Goal: Task Accomplishment & Management: Complete application form

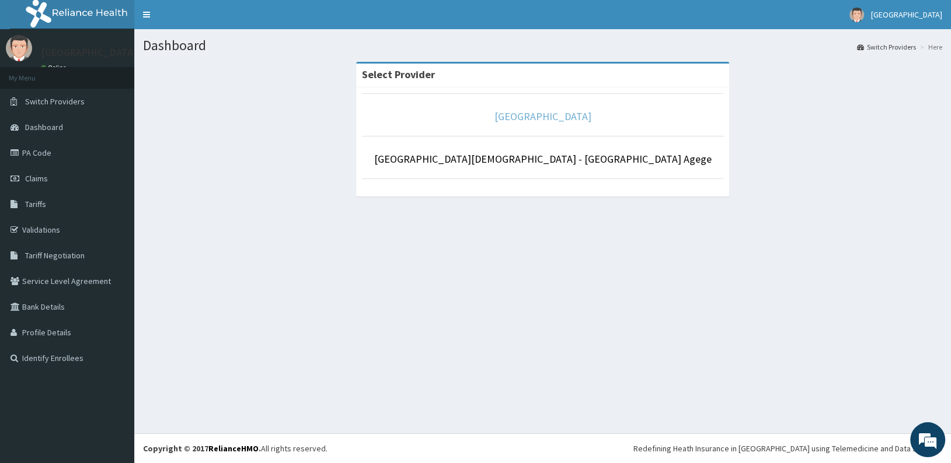
click at [533, 120] on link "[GEOGRAPHIC_DATA]" at bounding box center [542, 116] width 97 height 13
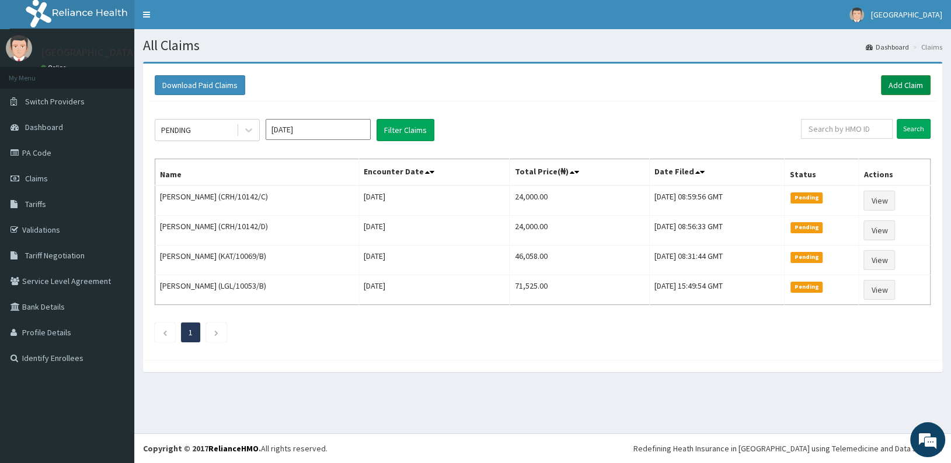
click at [910, 86] on link "Add Claim" at bounding box center [906, 85] width 50 height 20
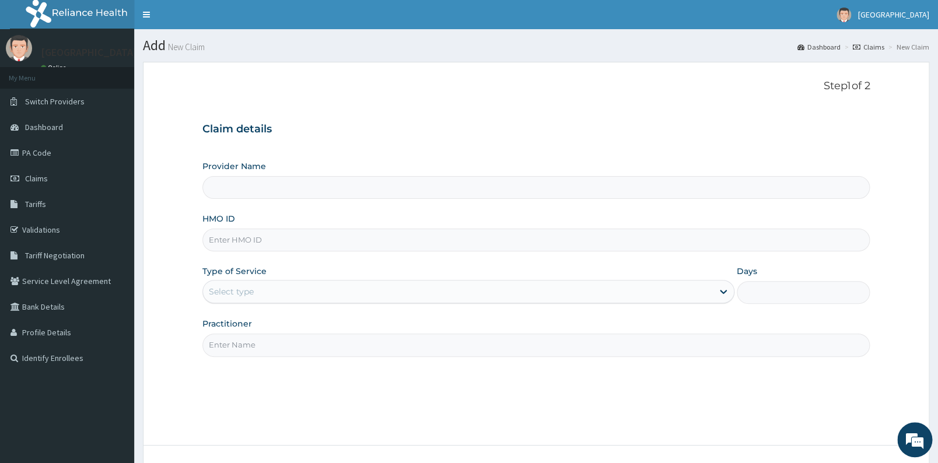
type input "[GEOGRAPHIC_DATA]"
click at [317, 244] on input "HMO ID" at bounding box center [536, 240] width 668 height 23
type input "NIG/10103/A"
click at [279, 294] on div "Select type" at bounding box center [458, 291] width 510 height 19
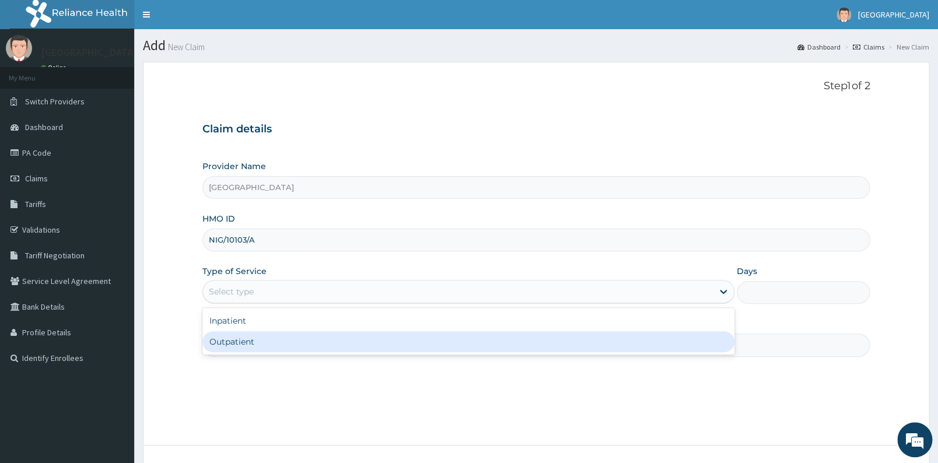
click at [256, 352] on div "Outpatient" at bounding box center [468, 341] width 532 height 21
type input "1"
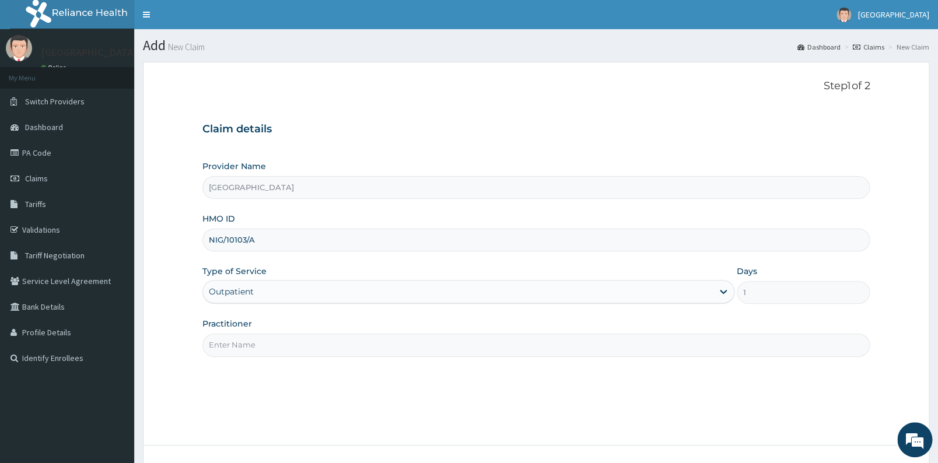
click at [291, 348] on input "Practitioner" at bounding box center [536, 345] width 668 height 23
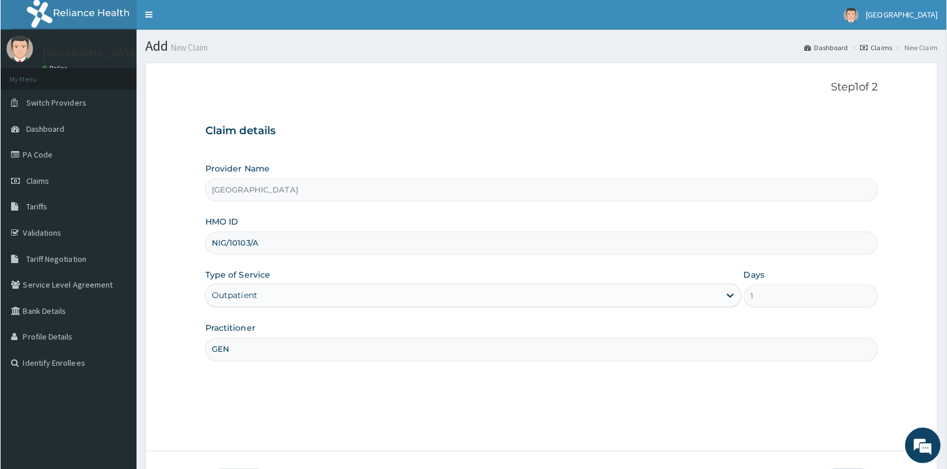
scroll to position [88, 0]
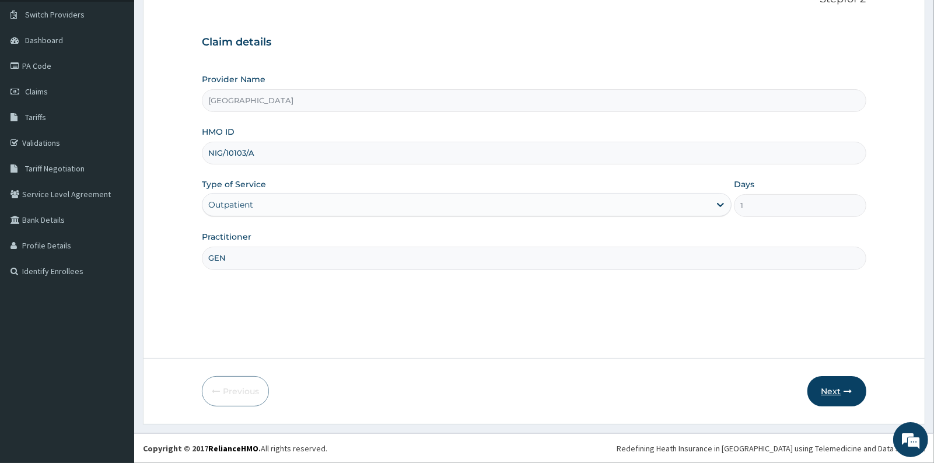
type input "GEN"
click at [831, 393] on button "Next" at bounding box center [837, 391] width 59 height 30
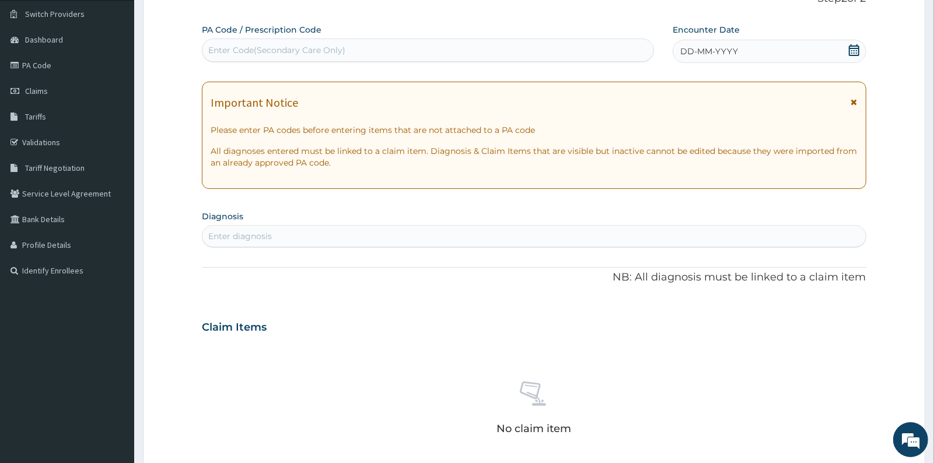
click at [854, 50] on icon at bounding box center [854, 50] width 11 height 12
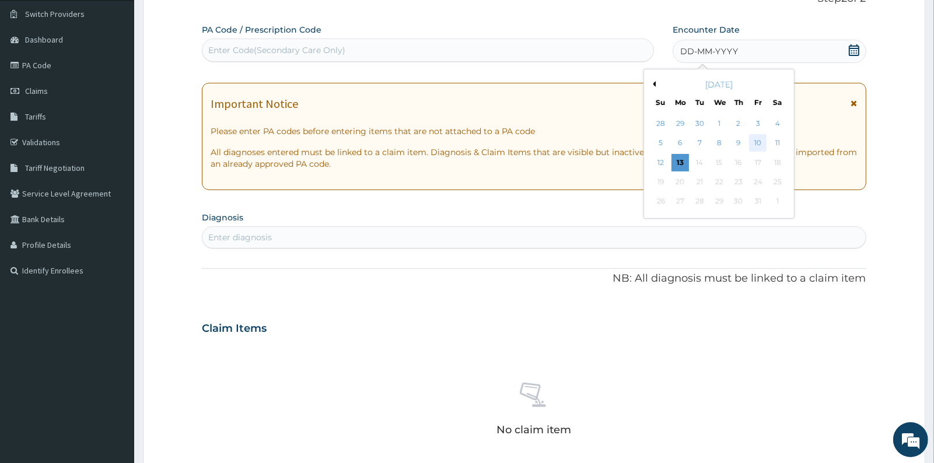
click at [758, 146] on div "10" at bounding box center [758, 144] width 18 height 18
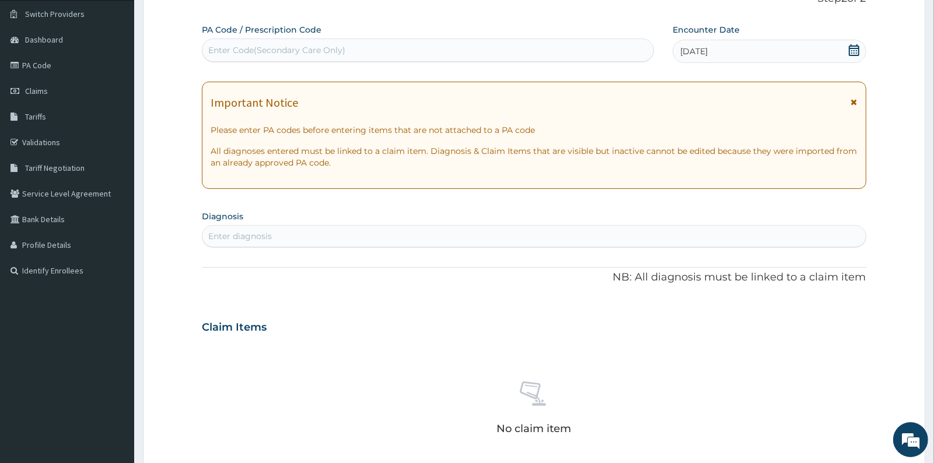
click at [311, 239] on div "Enter diagnosis" at bounding box center [533, 236] width 663 height 19
type input "MALARIA"
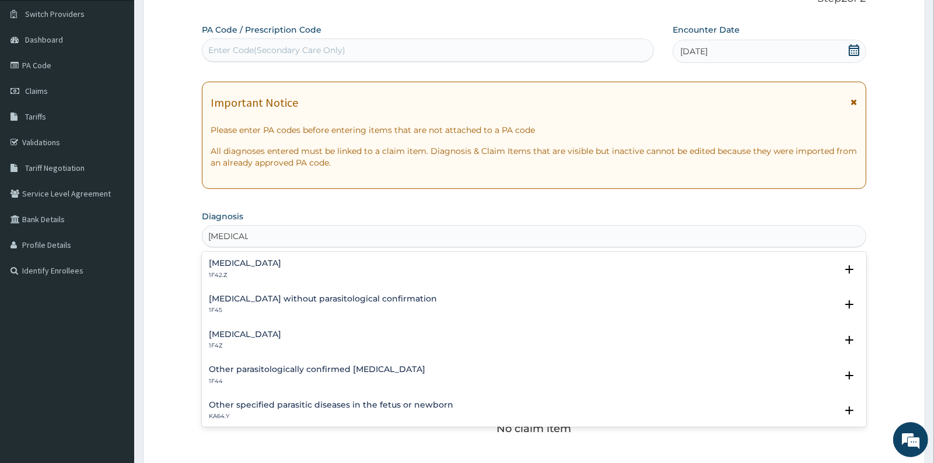
click at [281, 338] on h4 "Malaria, unspecified" at bounding box center [245, 334] width 72 height 9
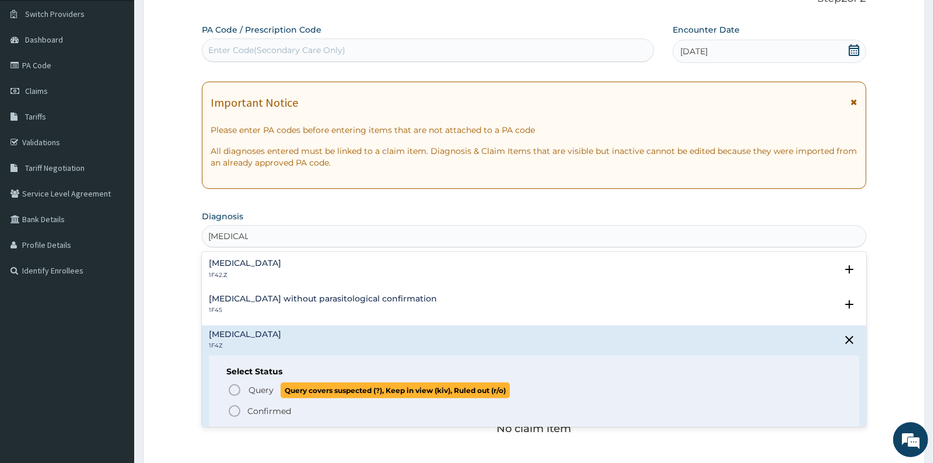
click at [236, 392] on icon "status option query" at bounding box center [235, 390] width 14 height 14
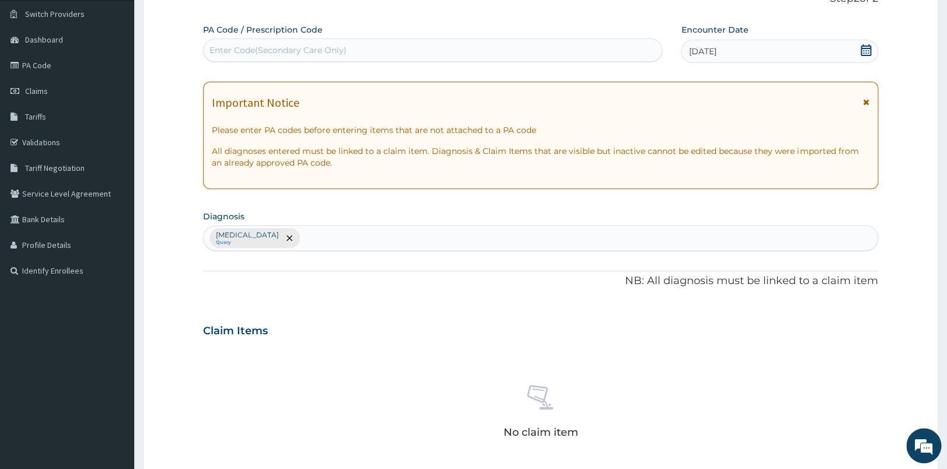
scroll to position [373, 0]
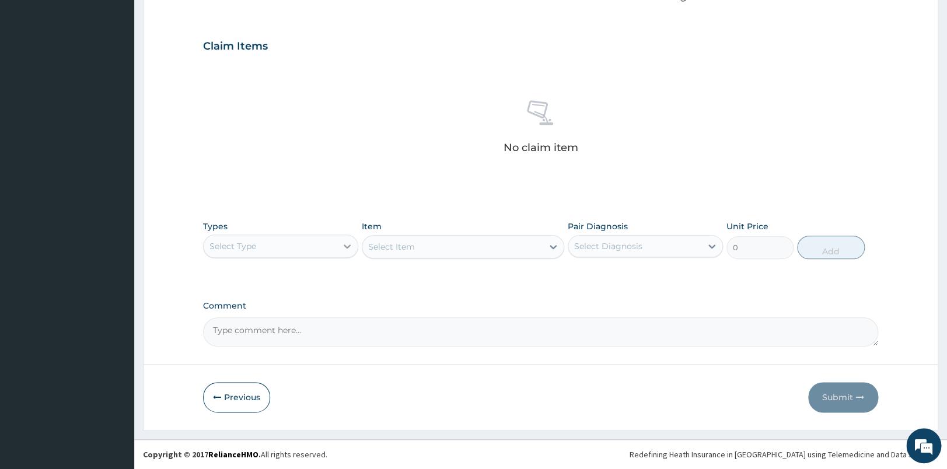
click at [337, 247] on div at bounding box center [347, 246] width 21 height 21
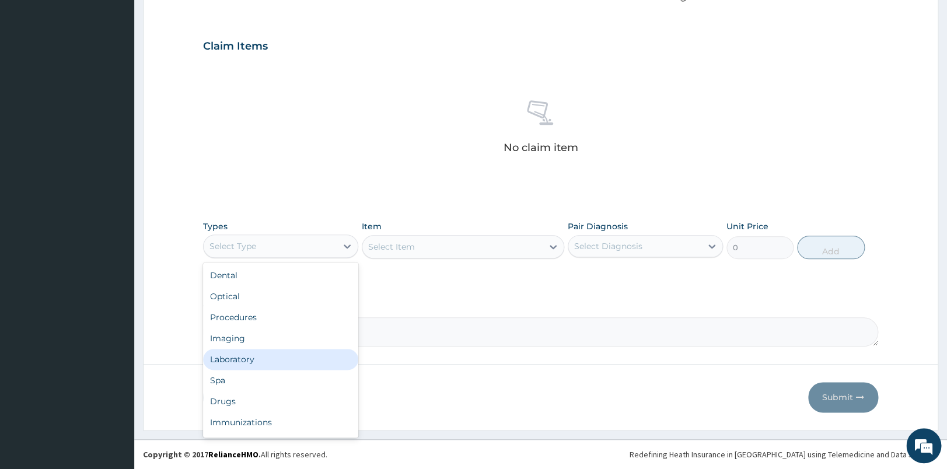
click at [289, 359] on div "Laboratory" at bounding box center [280, 359] width 155 height 21
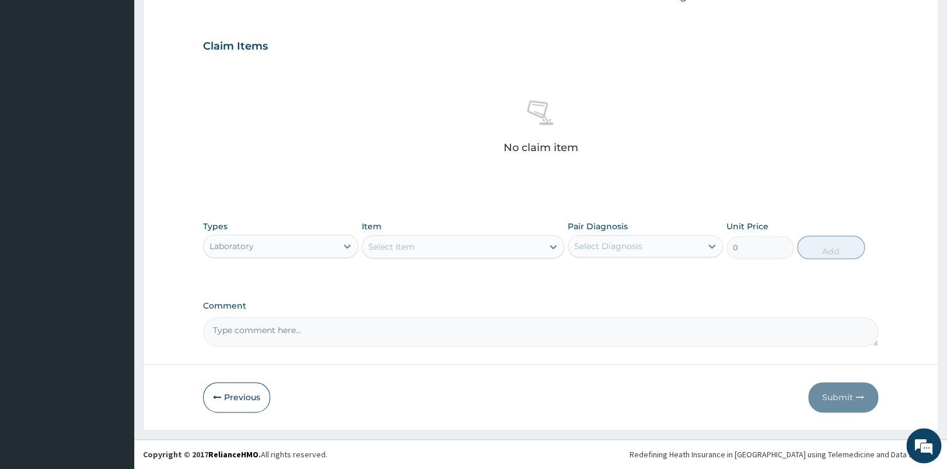
click at [501, 248] on div "Select Item" at bounding box center [452, 246] width 180 height 19
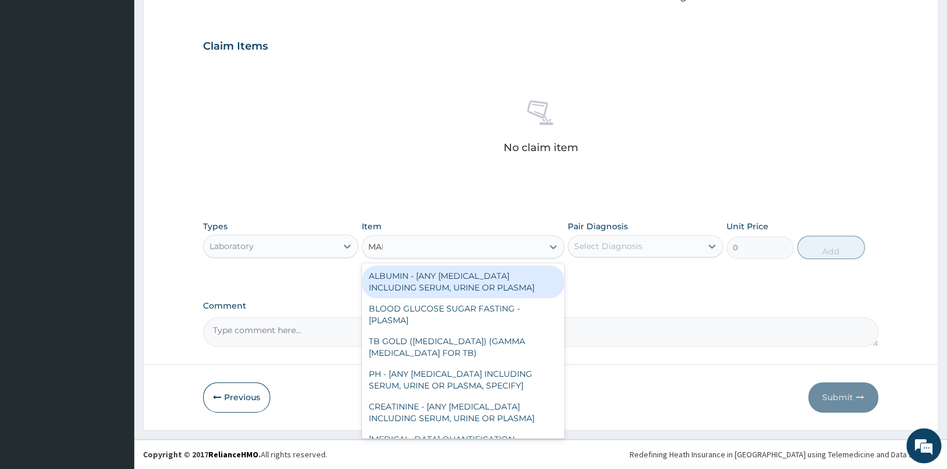
type input "MALA"
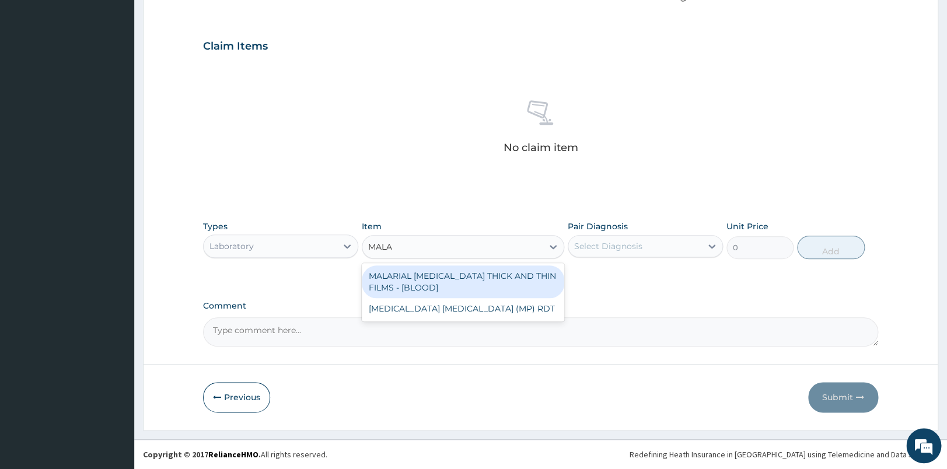
click at [501, 280] on div "MALARIAL PARASITE THICK AND THIN FILMS - [BLOOD]" at bounding box center [463, 282] width 202 height 33
type input "2625"
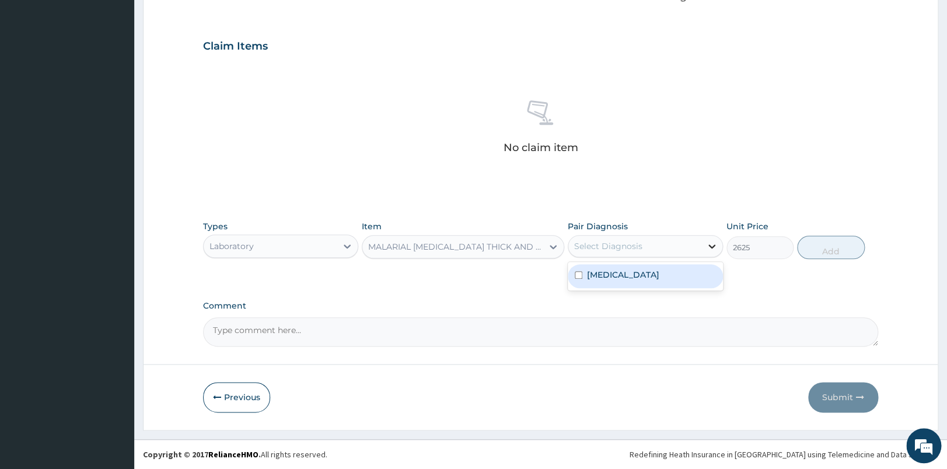
click at [705, 249] on div at bounding box center [711, 246] width 21 height 21
click at [659, 275] on label "Malaria, unspecified" at bounding box center [623, 275] width 72 height 12
checkbox input "true"
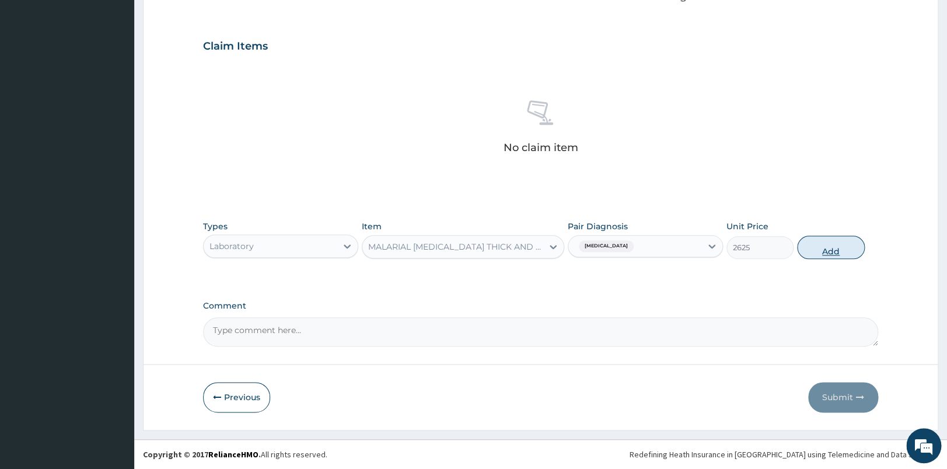
click at [834, 248] on button "Add" at bounding box center [831, 247] width 68 height 23
type input "0"
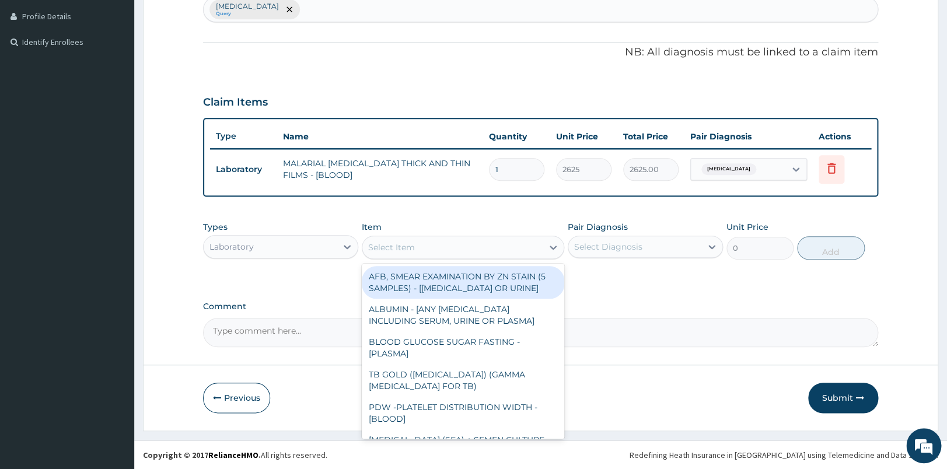
click at [387, 249] on div "Select Item" at bounding box center [391, 248] width 47 height 12
type input "FBC"
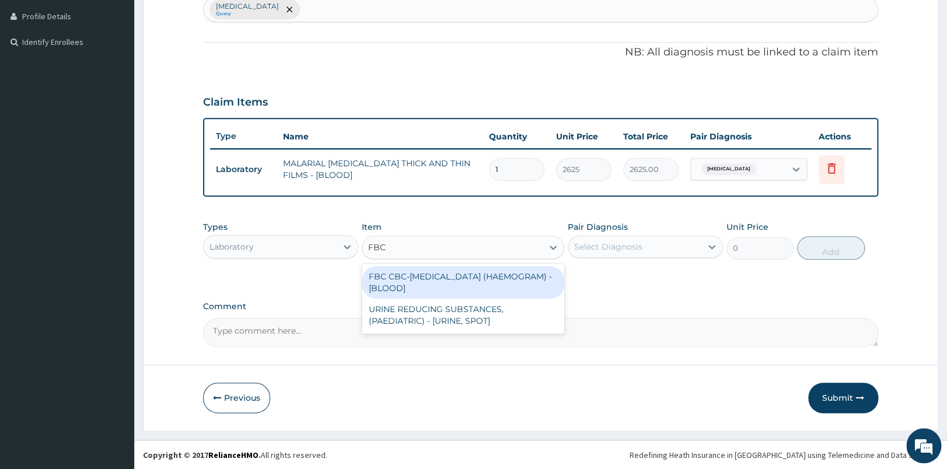
click at [417, 282] on div "FBC CBC-COMPLETE BLOOD COUNT (HAEMOGRAM) - [BLOOD]" at bounding box center [463, 282] width 202 height 33
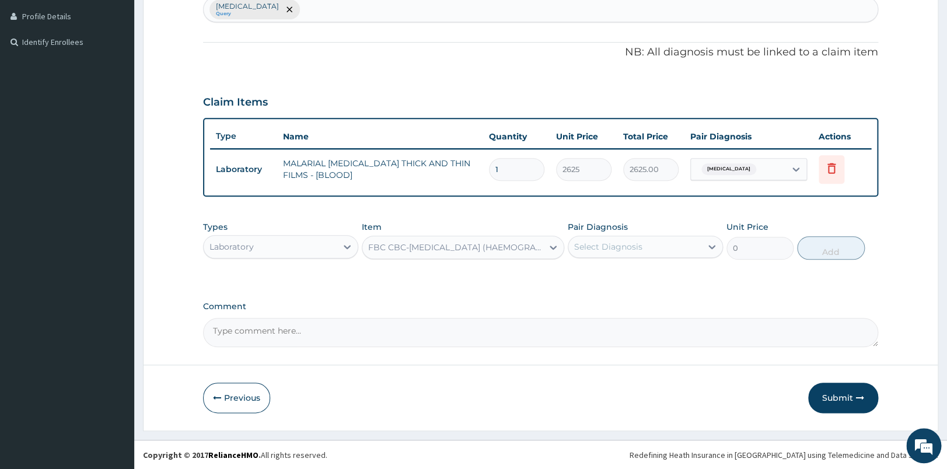
type input "6000"
click at [684, 243] on div "Select Diagnosis" at bounding box center [634, 246] width 133 height 19
click at [659, 275] on label "Malaria, unspecified" at bounding box center [623, 276] width 72 height 12
checkbox input "true"
click at [827, 247] on button "Add" at bounding box center [831, 247] width 68 height 23
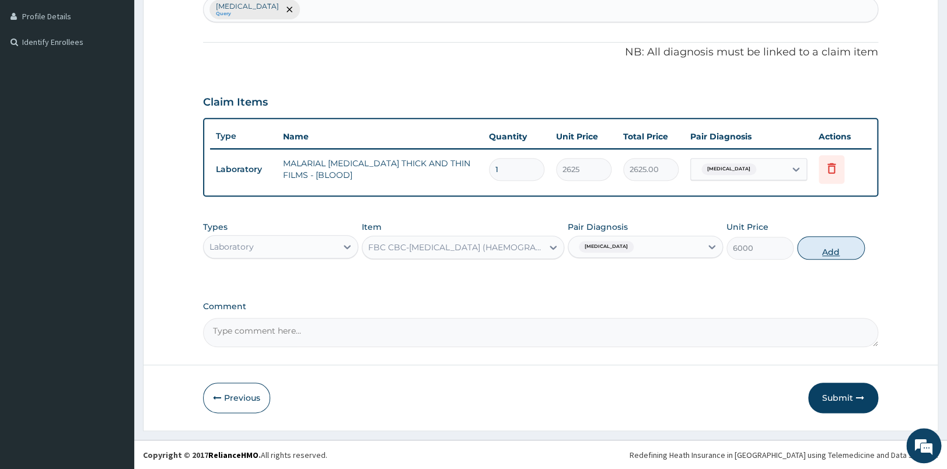
type input "0"
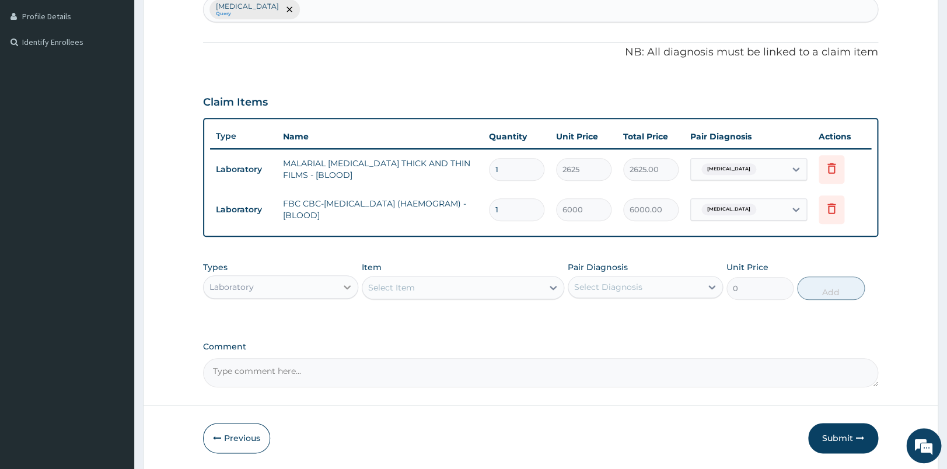
click at [345, 291] on icon at bounding box center [347, 287] width 12 height 12
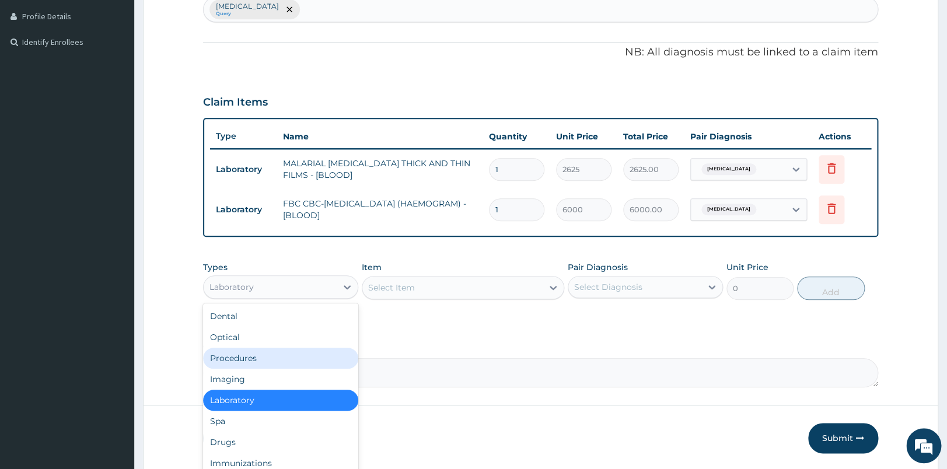
click at [295, 356] on div "Procedures" at bounding box center [280, 358] width 155 height 21
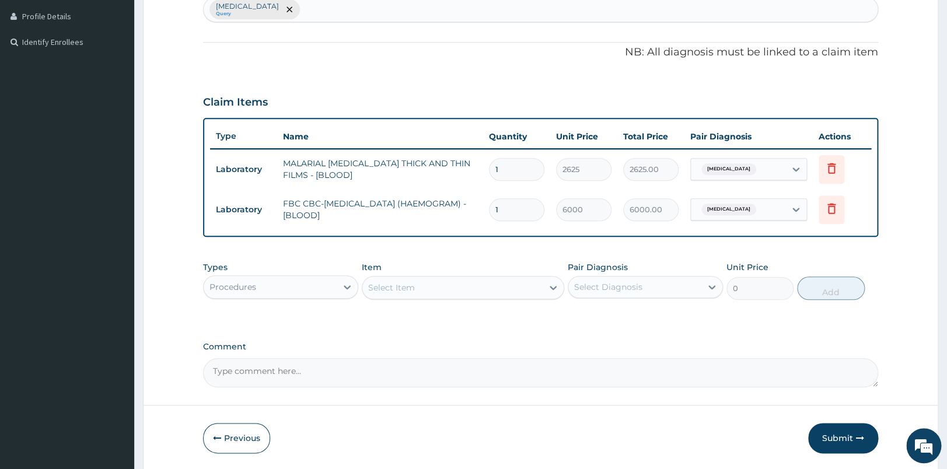
click at [516, 295] on div "Select Item" at bounding box center [452, 287] width 180 height 19
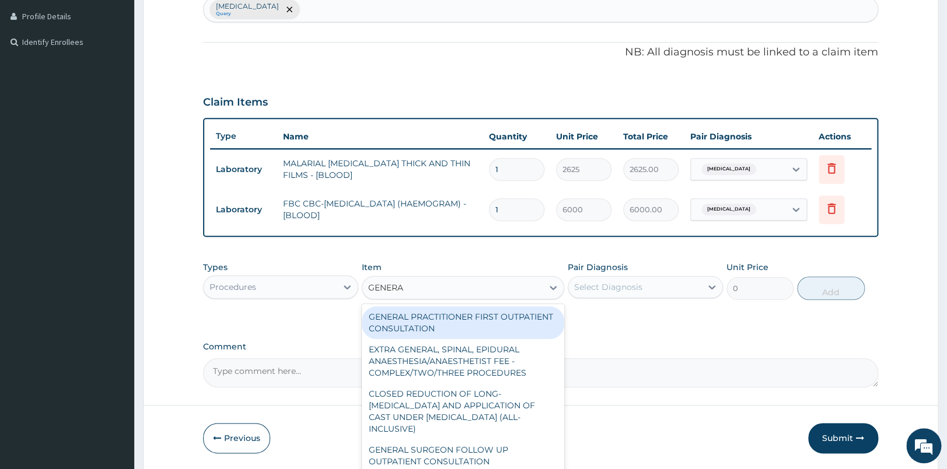
type input "GENERAL"
click at [515, 320] on div "GENERAL PRACTITIONER FIRST OUTPATIENT CONSULTATION" at bounding box center [463, 322] width 202 height 33
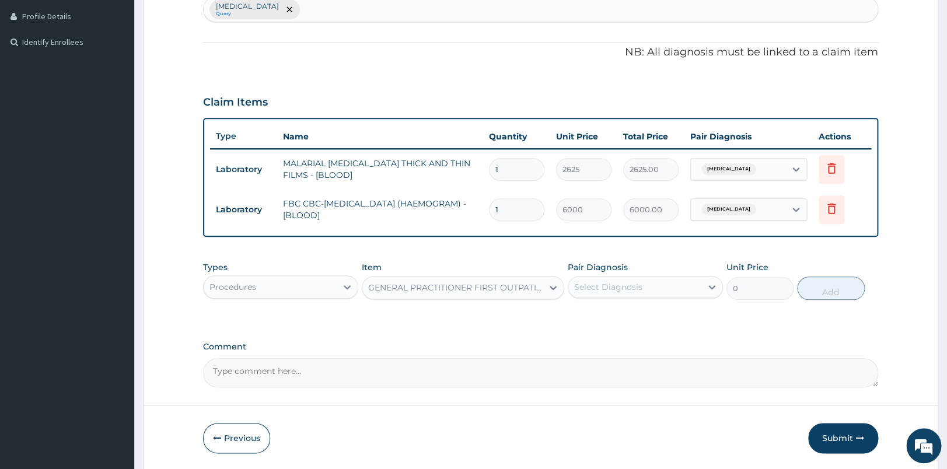
type input "4500"
click at [668, 292] on div "Select Diagnosis" at bounding box center [634, 287] width 133 height 19
click at [659, 319] on label "Malaria, unspecified" at bounding box center [623, 316] width 72 height 12
checkbox input "true"
click at [833, 296] on button "Add" at bounding box center [831, 288] width 68 height 23
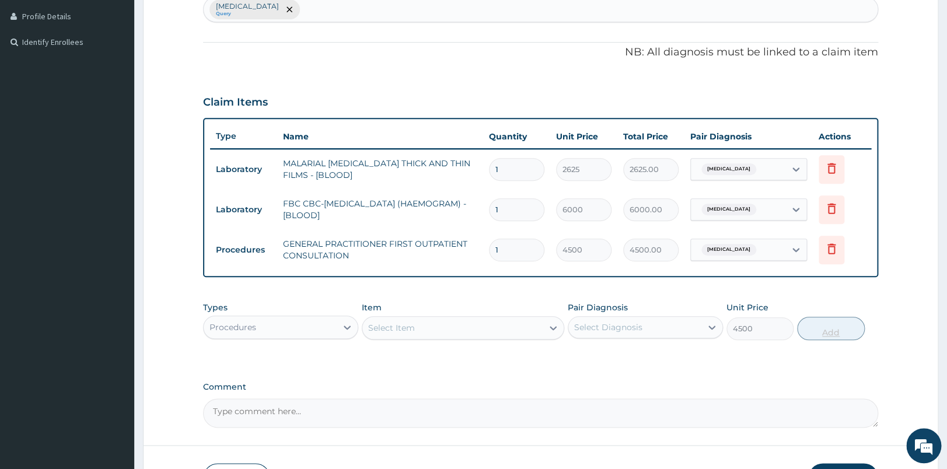
type input "0"
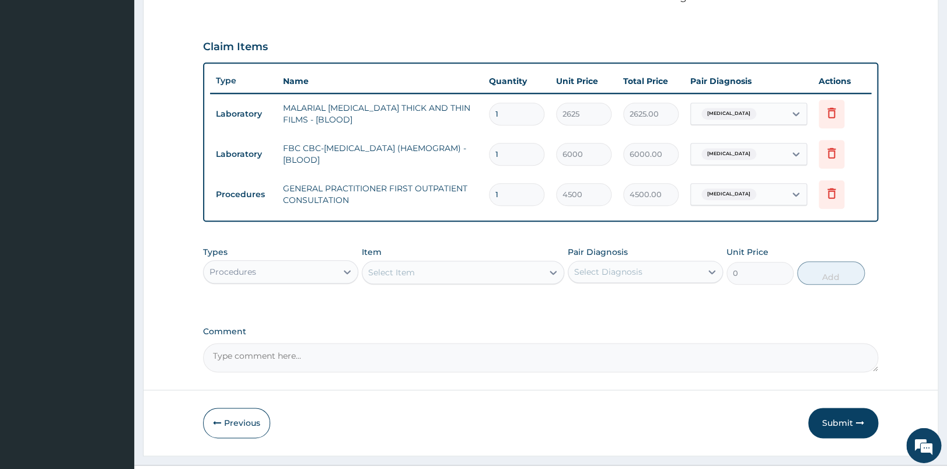
scroll to position [397, 0]
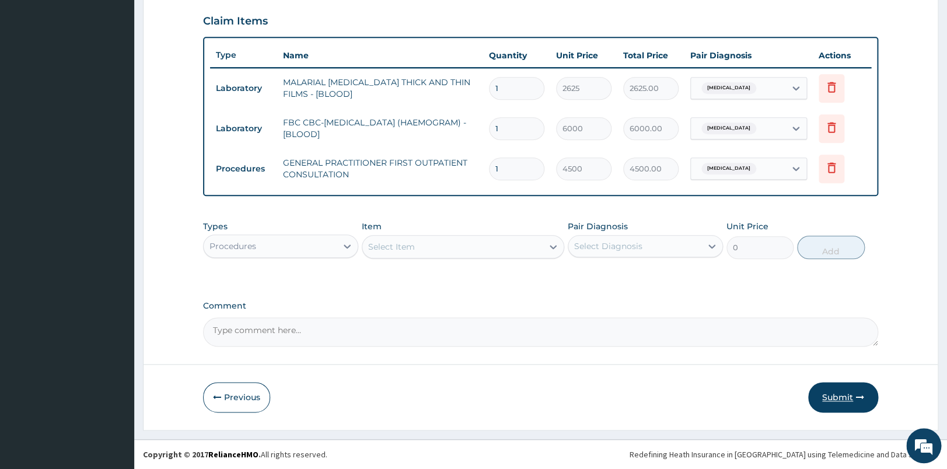
click at [847, 397] on button "Submit" at bounding box center [843, 397] width 70 height 30
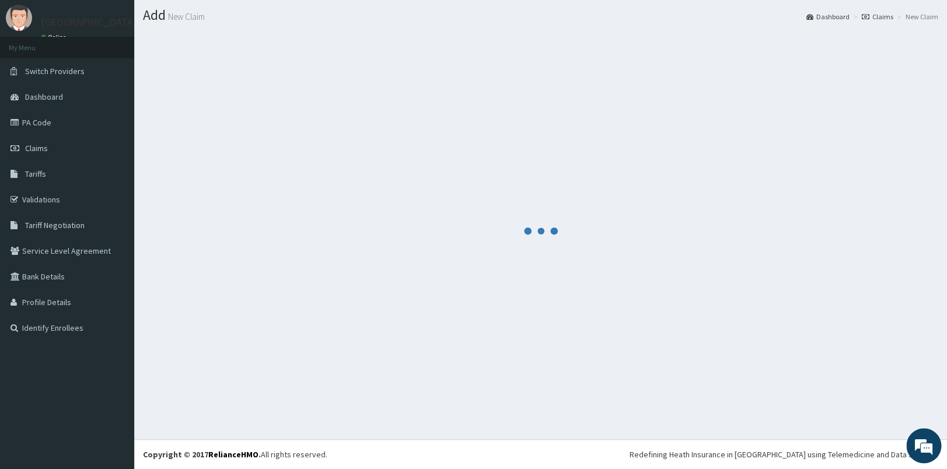
scroll to position [30, 0]
